Goal: Task Accomplishment & Management: Use online tool/utility

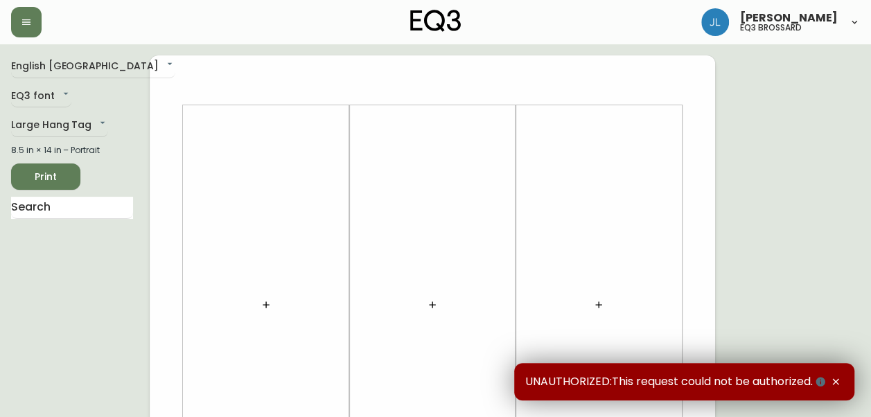
click at [10, 18] on header "[PERSON_NAME] eq3 [PERSON_NAME]" at bounding box center [435, 22] width 871 height 44
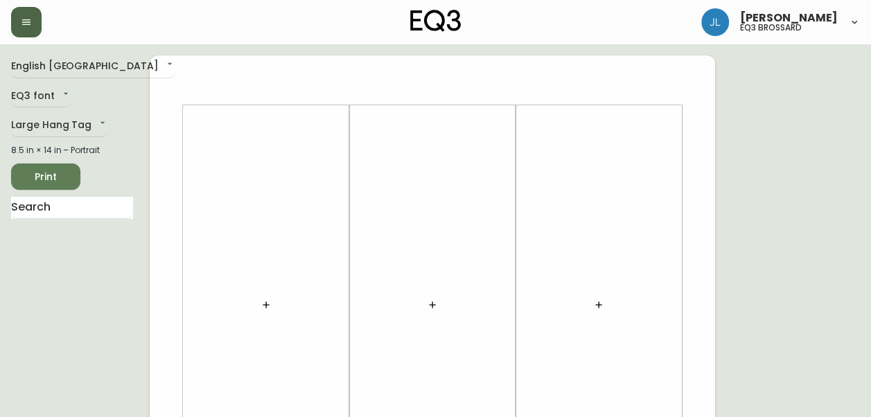
click at [30, 26] on icon "button" at bounding box center [26, 22] width 11 height 11
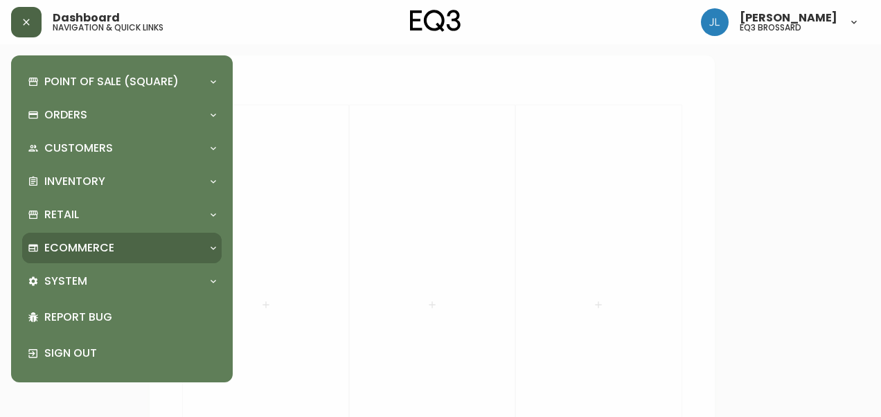
click at [92, 237] on div "Ecommerce" at bounding box center [122, 248] width 200 height 30
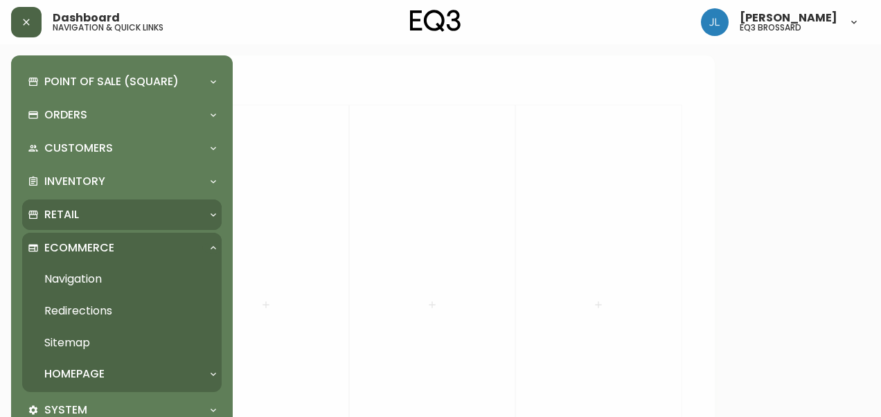
click at [93, 207] on div "Retail" at bounding box center [115, 214] width 175 height 15
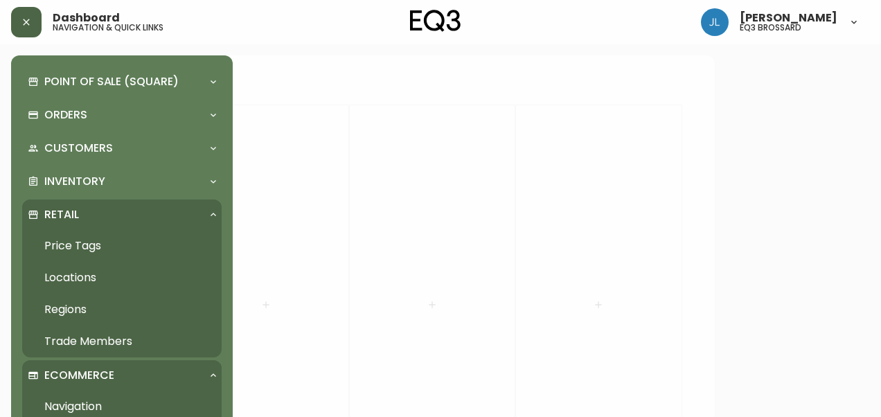
click at [96, 209] on div "Retail" at bounding box center [115, 214] width 175 height 15
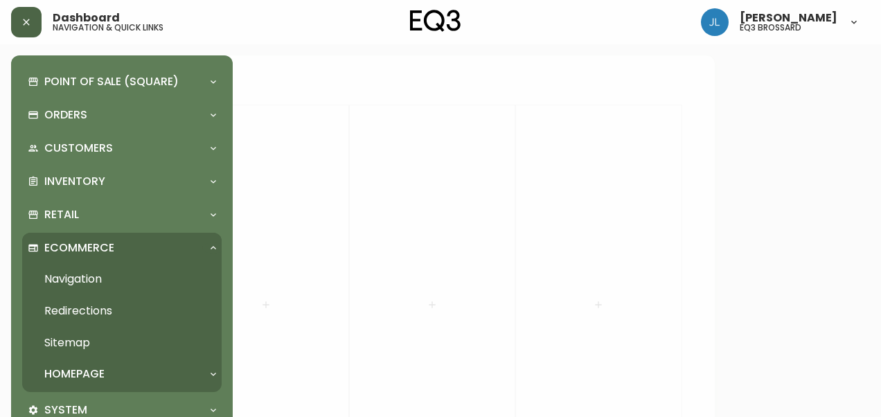
click at [87, 250] on p "Ecommerce" at bounding box center [79, 247] width 70 height 15
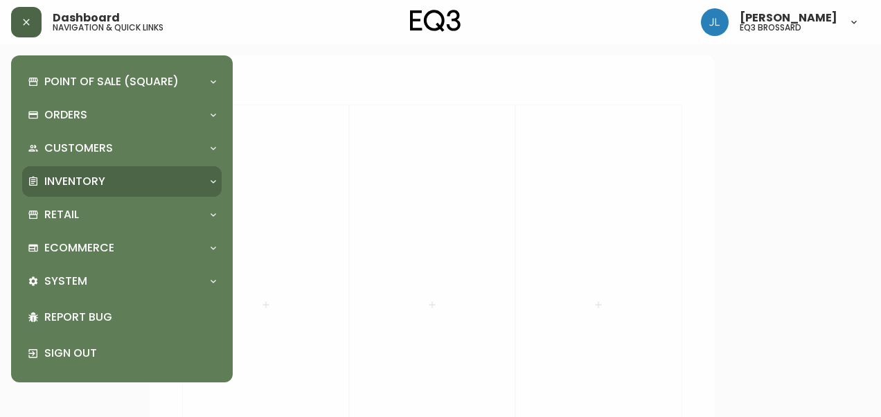
click at [89, 188] on p "Inventory" at bounding box center [74, 181] width 61 height 15
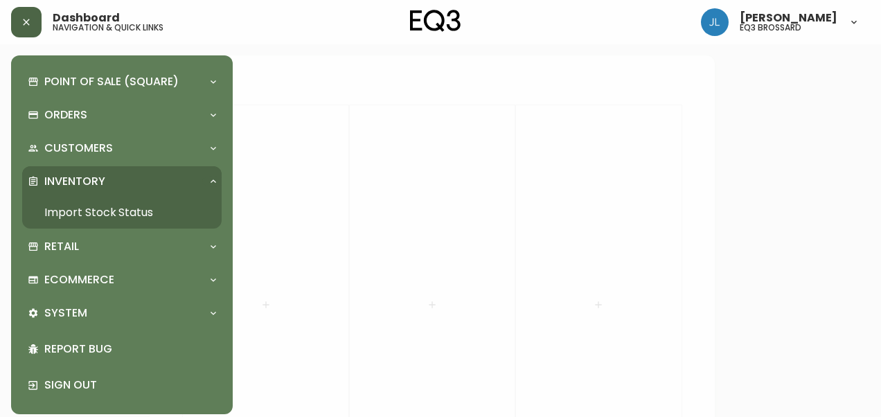
click at [93, 213] on link "Import Stock Status" at bounding box center [122, 213] width 200 height 32
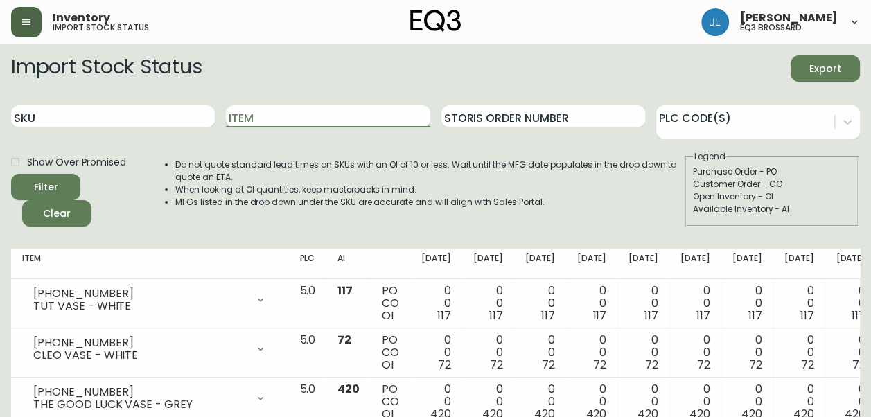
click at [269, 114] on input "Item" at bounding box center [328, 116] width 204 height 22
type input "homework"
click at [11, 174] on button "Filter" at bounding box center [45, 187] width 69 height 26
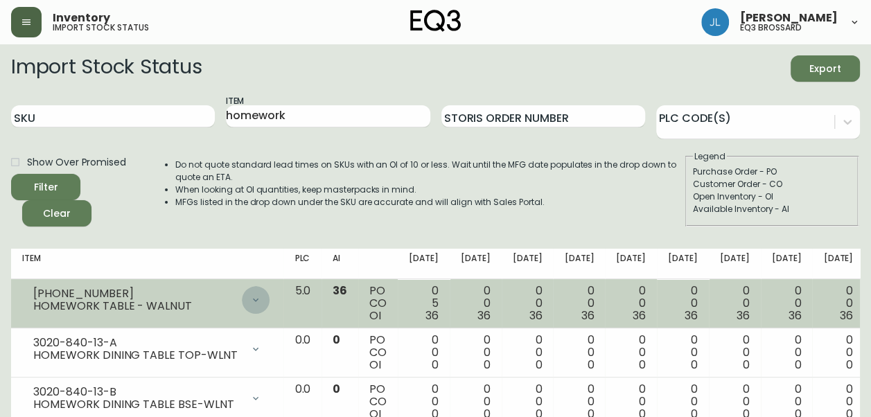
click at [250, 296] on icon at bounding box center [255, 299] width 11 height 11
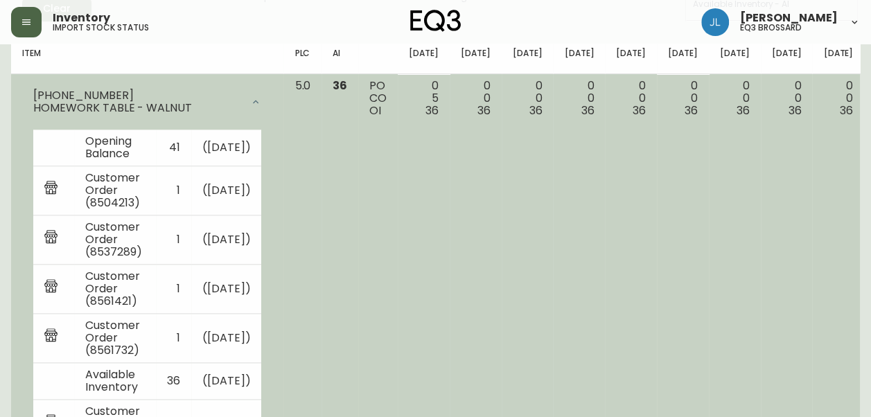
scroll to position [125, 0]
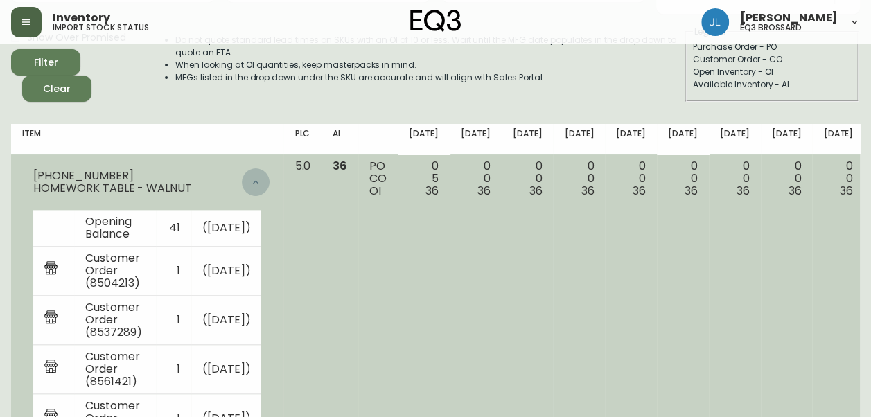
click at [250, 179] on icon at bounding box center [255, 182] width 11 height 11
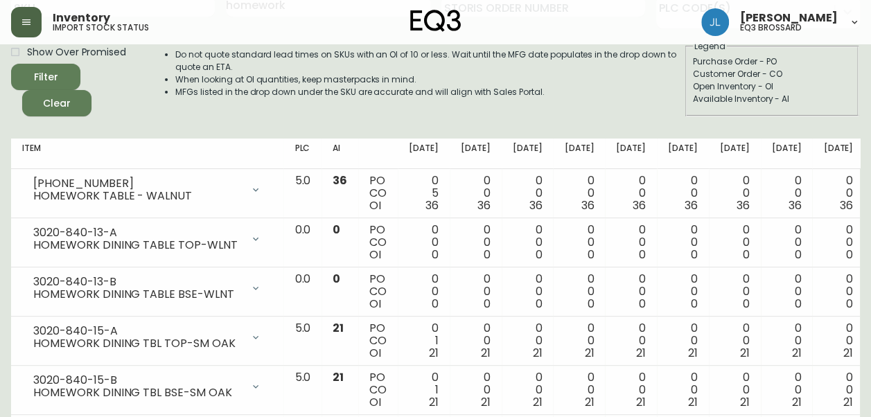
scroll to position [111, 0]
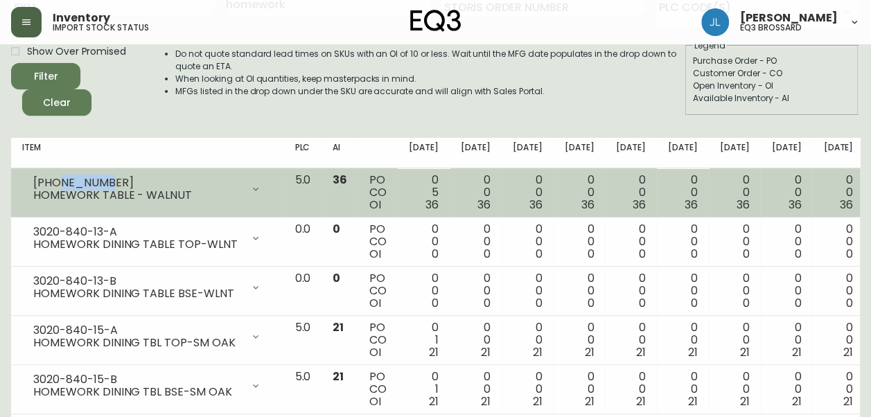
drag, startPoint x: 109, startPoint y: 184, endPoint x: 55, endPoint y: 177, distance: 54.5
click at [55, 177] on div "[PHONE_NUMBER]" at bounding box center [137, 183] width 209 height 12
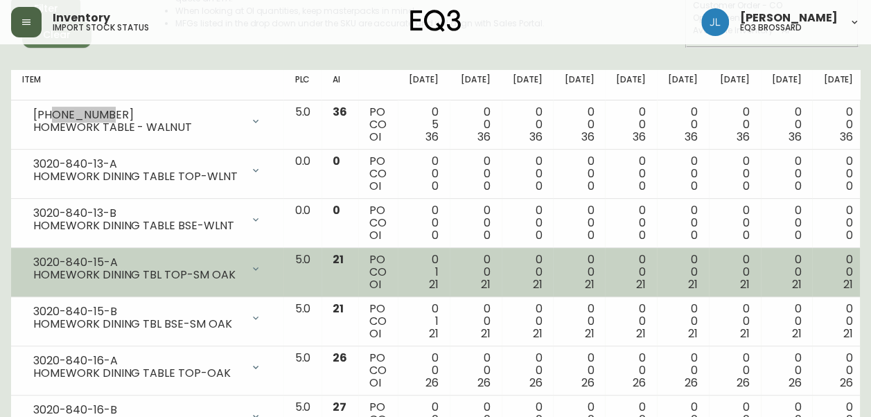
scroll to position [178, 0]
